Goal: Use online tool/utility: Use online tool/utility

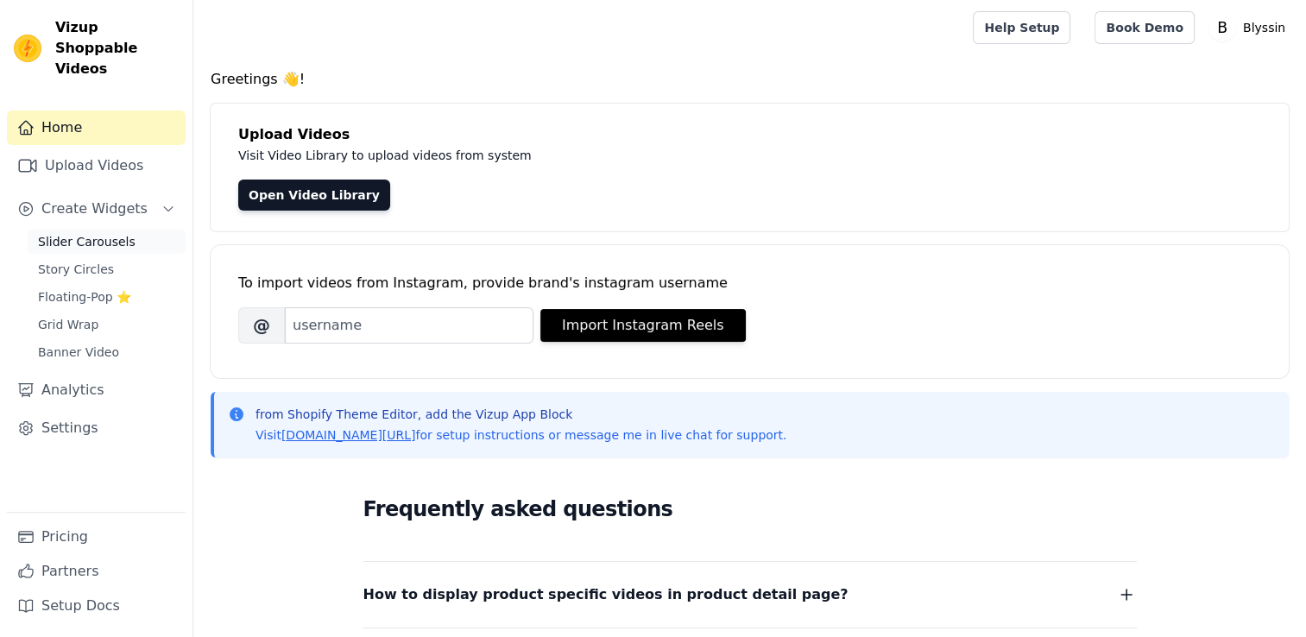
click at [87, 233] on span "Slider Carousels" at bounding box center [87, 241] width 98 height 17
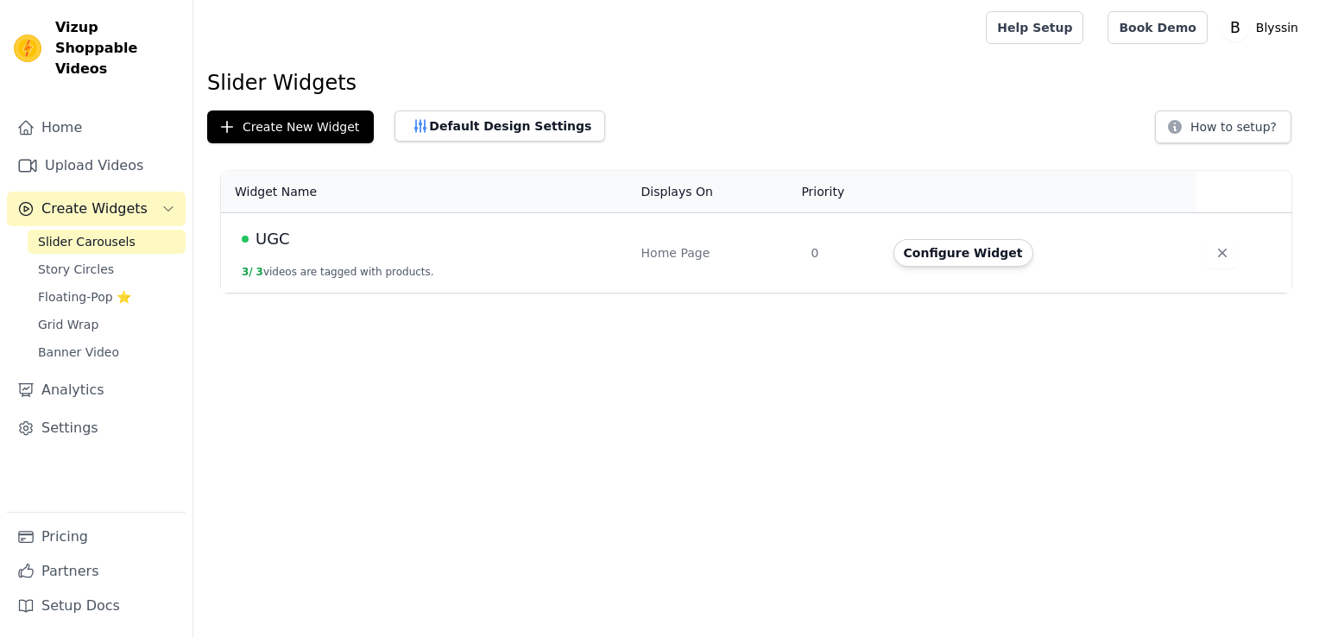
click at [263, 234] on span "UGC" at bounding box center [273, 239] width 35 height 24
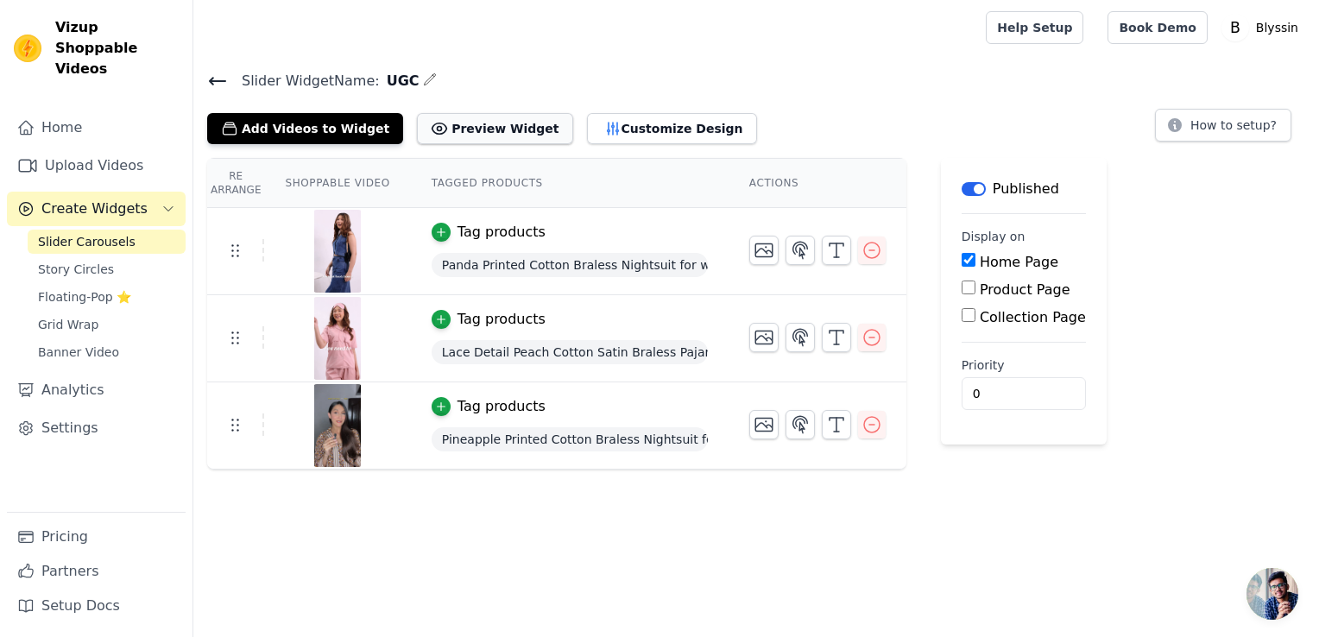
click at [439, 132] on button "Preview Widget" at bounding box center [494, 128] width 155 height 31
click at [550, 354] on span "Lace Detail Peach Cotton Satin Braless Pajama Set" at bounding box center [570, 352] width 276 height 24
